Goal: Navigation & Orientation: Understand site structure

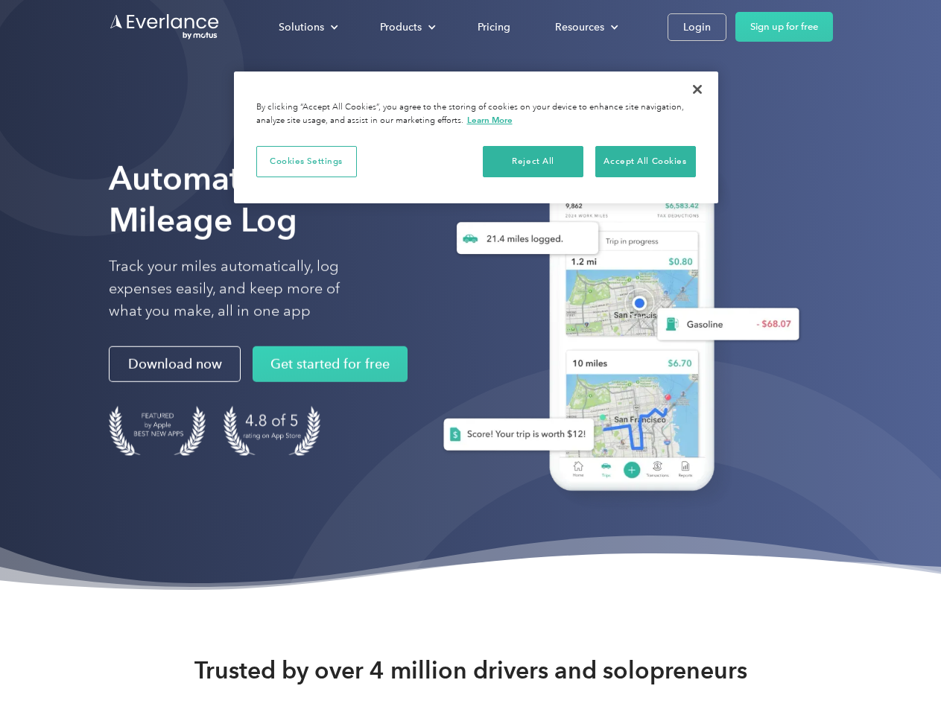
click at [308, 27] on div "Solutions" at bounding box center [301, 27] width 45 height 19
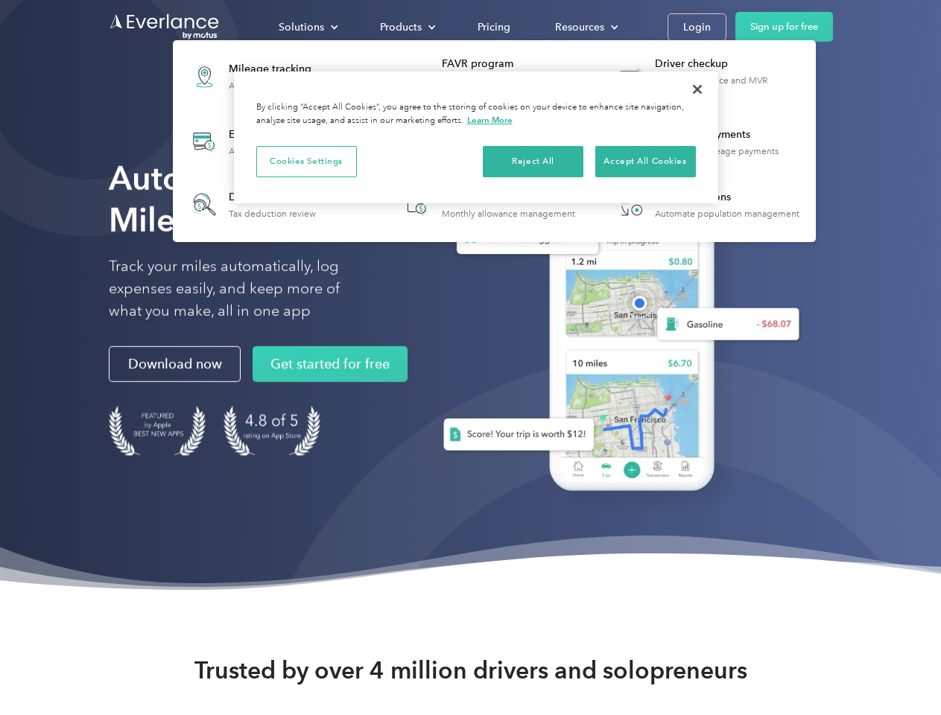
click at [406, 27] on div "Products" at bounding box center [401, 27] width 42 height 19
click at [585, 27] on div "Resources" at bounding box center [579, 27] width 49 height 19
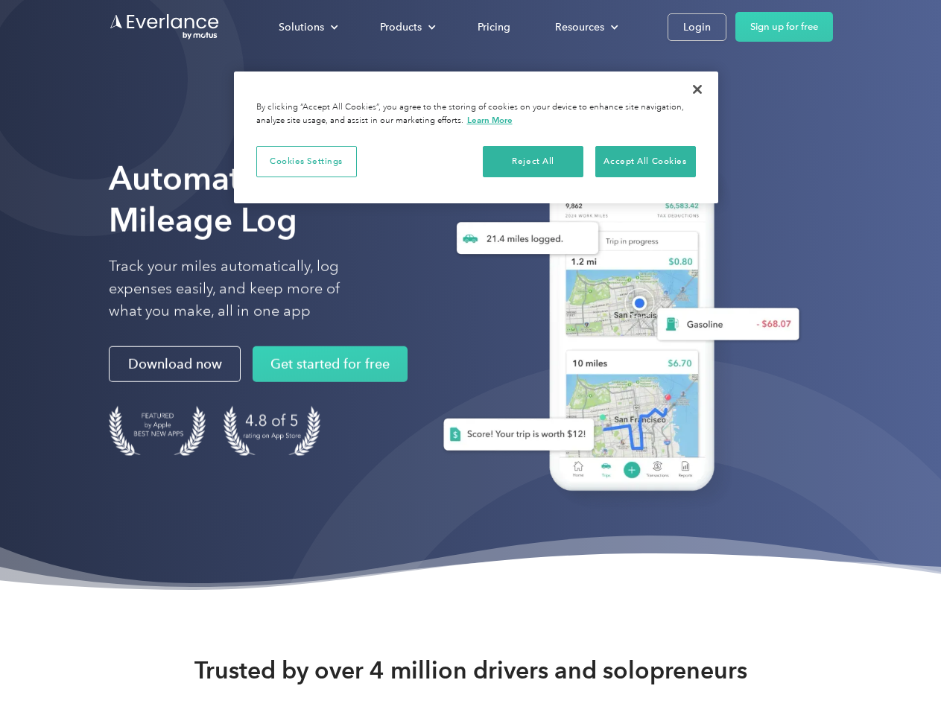
click at [306, 161] on button "Cookies Settings" at bounding box center [306, 161] width 101 height 31
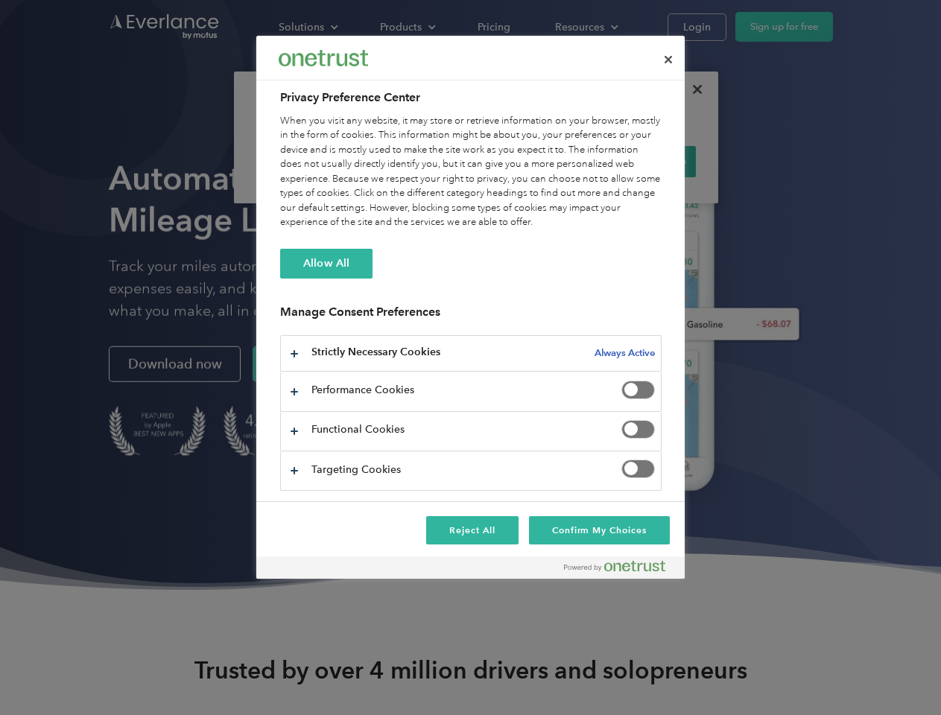
click at [533, 161] on div "When you visit any website, it may store or retrieve information on your browse…" at bounding box center [470, 172] width 381 height 116
click at [645, 161] on div "When you visit any website, it may store or retrieve information on your browse…" at bounding box center [470, 172] width 381 height 116
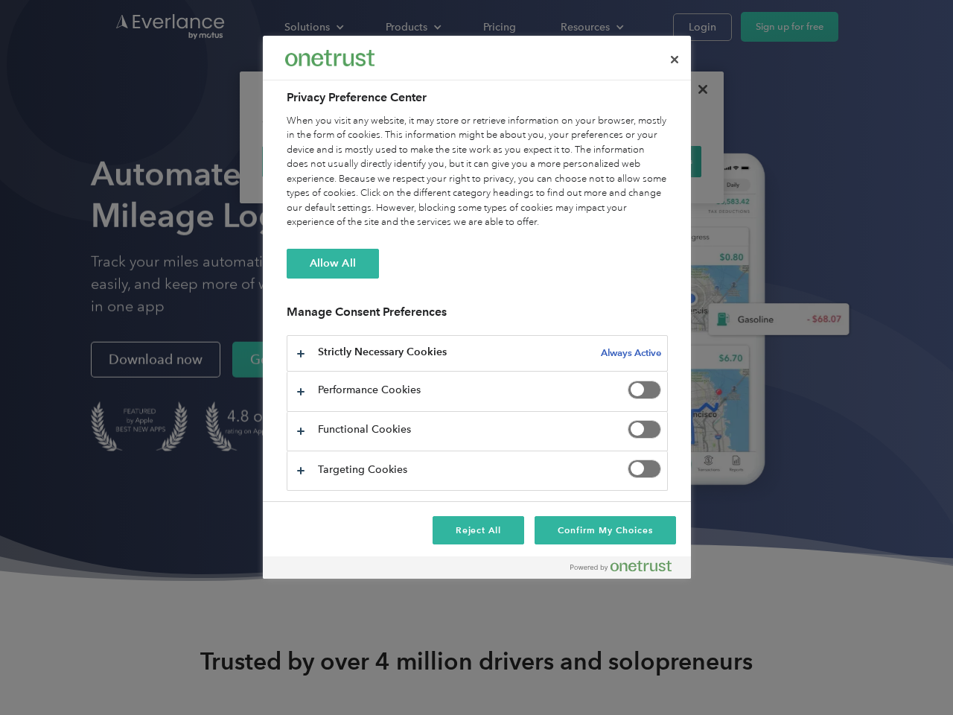
click at [697, 89] on div at bounding box center [476, 357] width 953 height 715
